Goal: Information Seeking & Learning: Learn about a topic

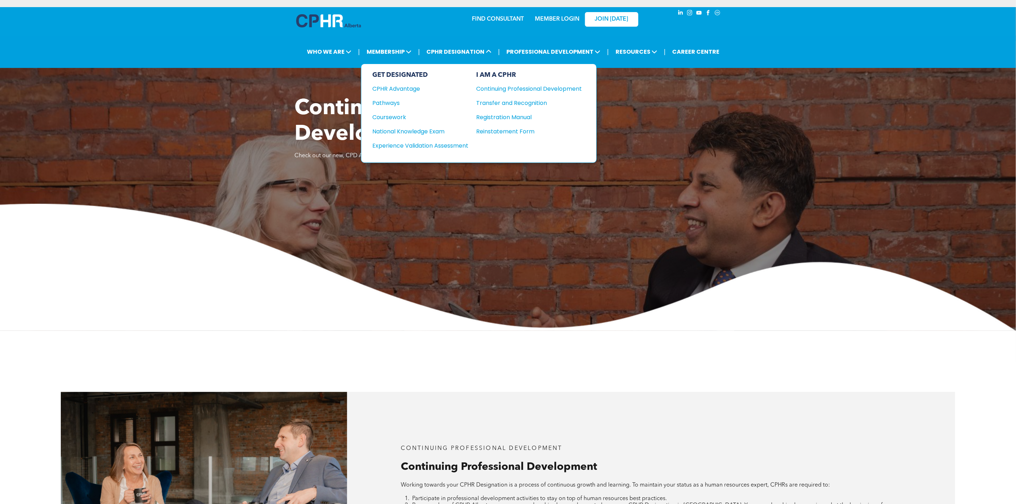
click at [448, 128] on div "National Knowledge Exam" at bounding box center [416, 131] width 86 height 9
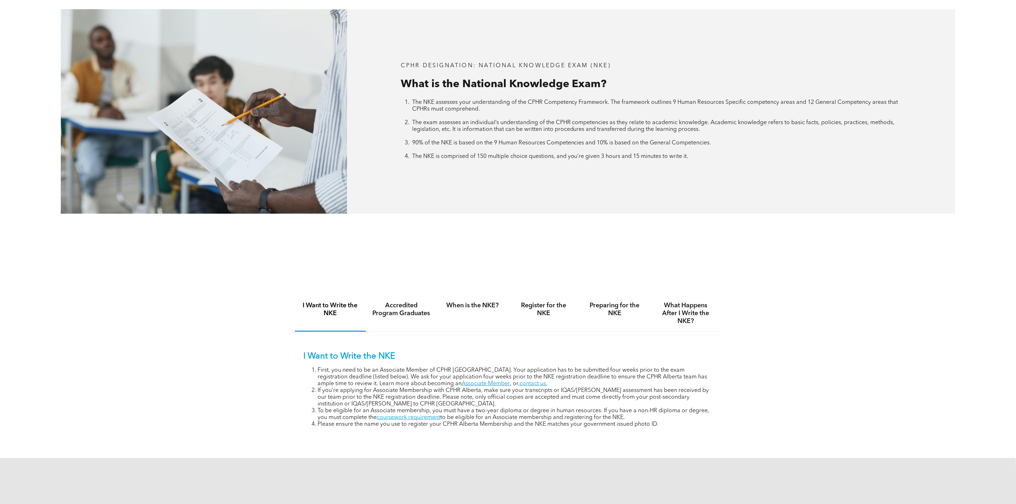
scroll to position [267, 0]
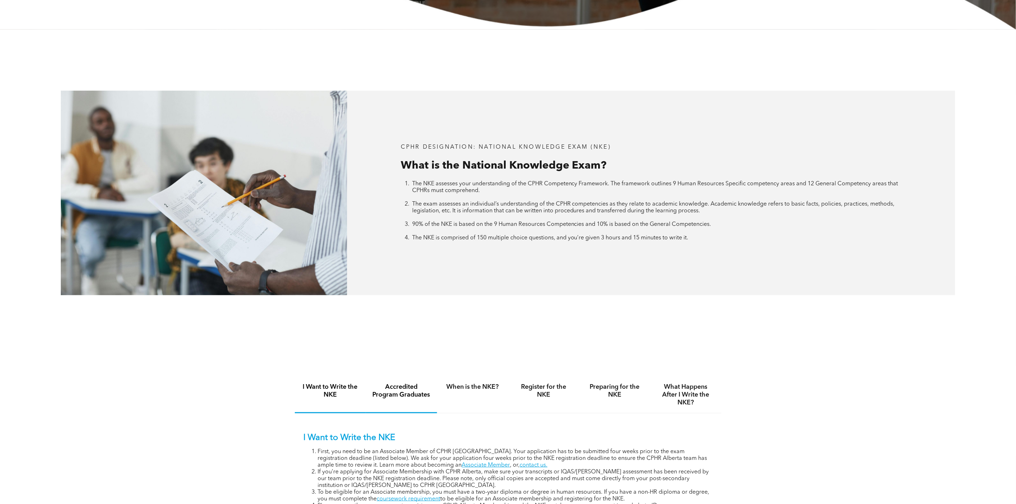
click at [395, 403] on div "Accredited Program Graduates" at bounding box center [401, 394] width 71 height 37
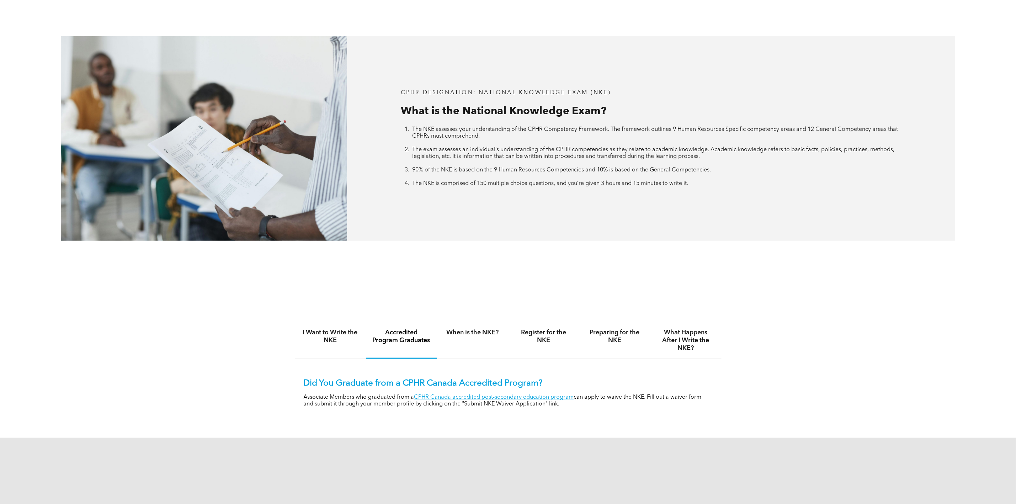
scroll to position [427, 0]
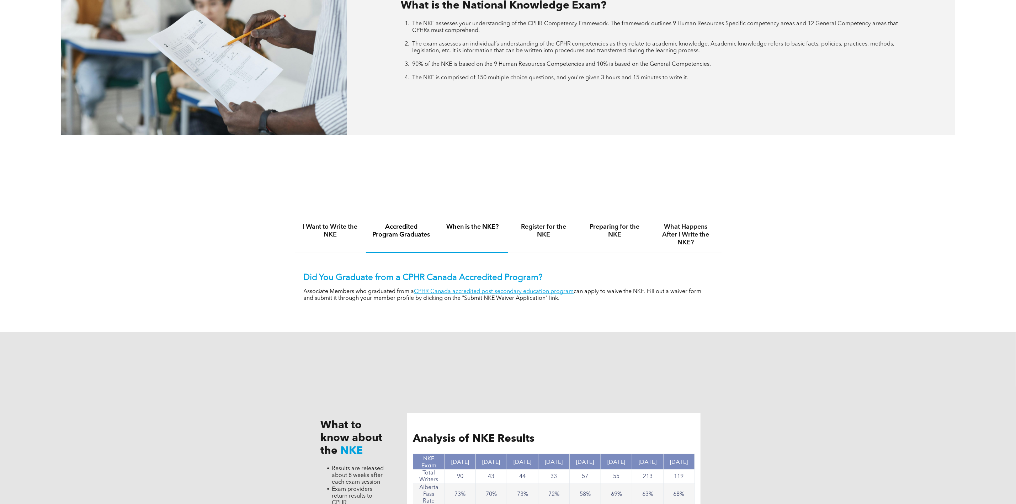
click at [466, 238] on div "When is the NKE?" at bounding box center [472, 234] width 71 height 37
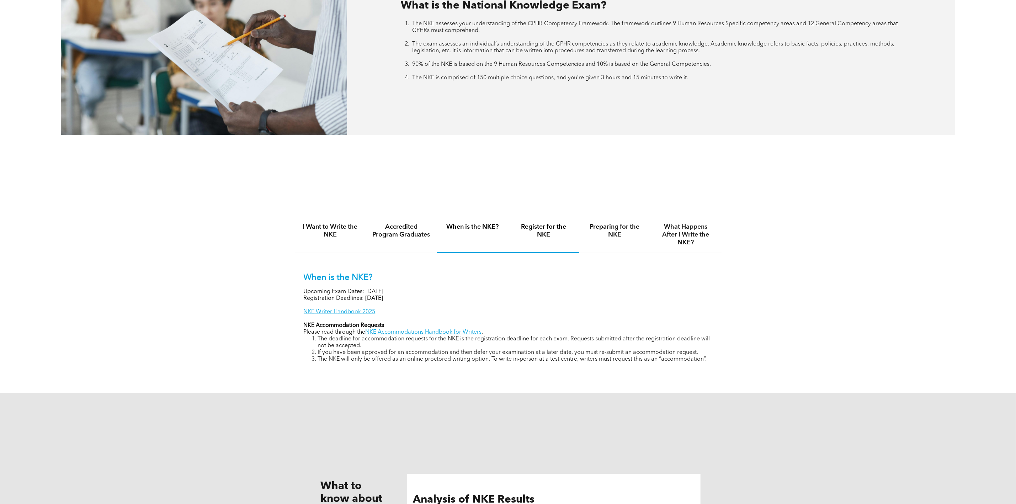
click at [563, 240] on div "Register for the NKE" at bounding box center [543, 234] width 71 height 37
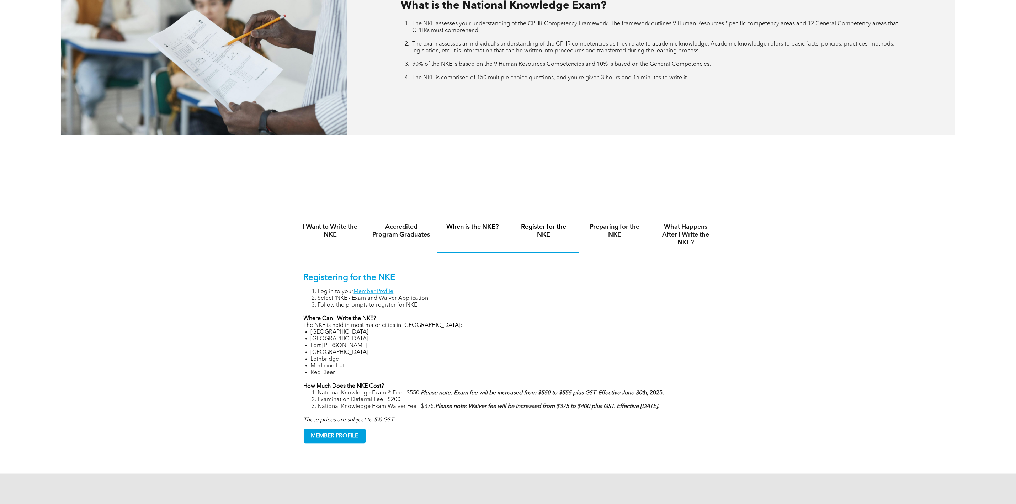
click at [468, 232] on div "When is the NKE?" at bounding box center [472, 234] width 71 height 37
